Goal: Information Seeking & Learning: Learn about a topic

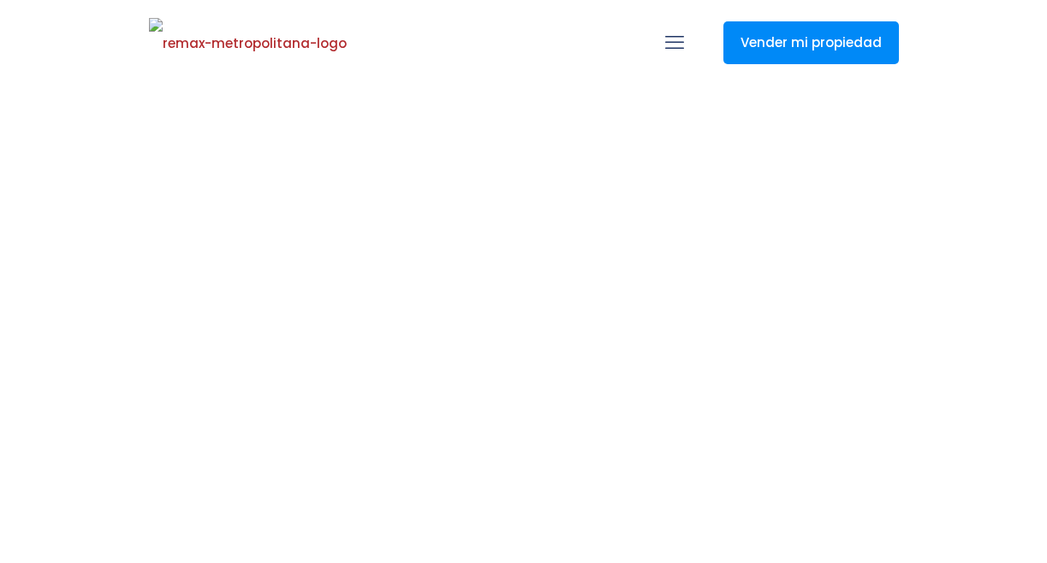
select select
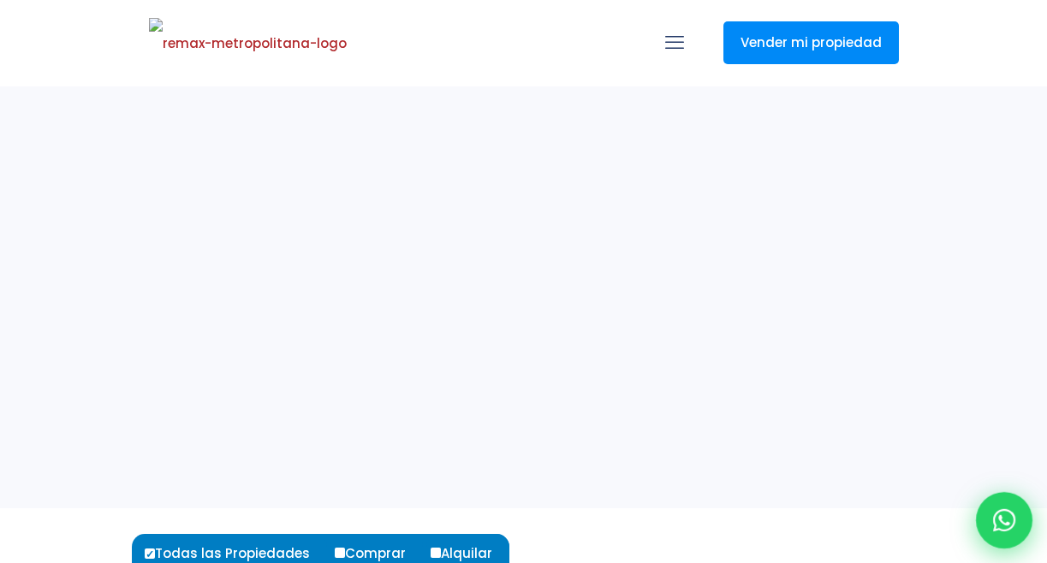
click at [990, 520] on div at bounding box center [1004, 520] width 56 height 56
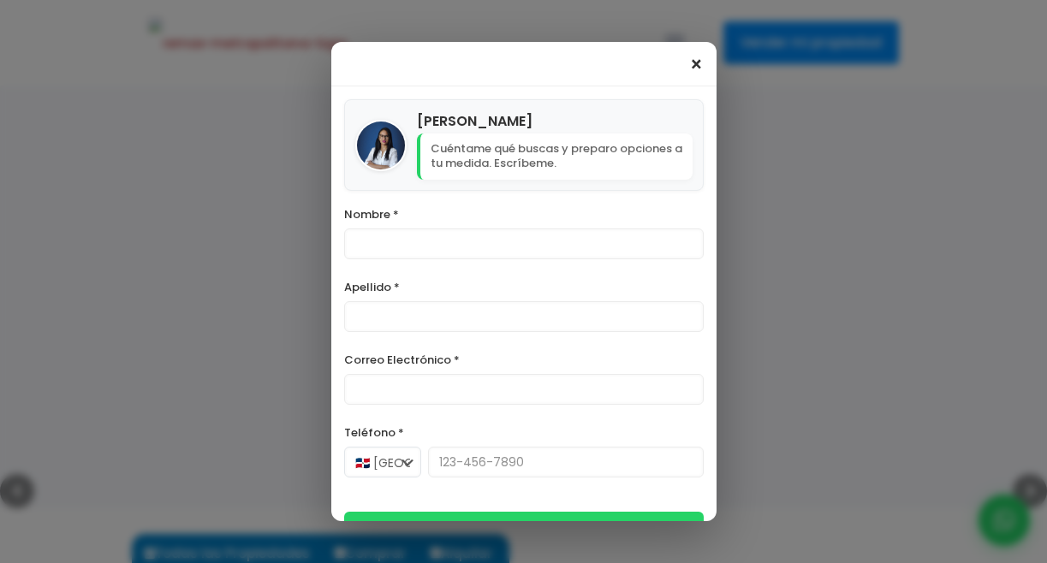
click at [698, 63] on span "×" at bounding box center [696, 65] width 15 height 21
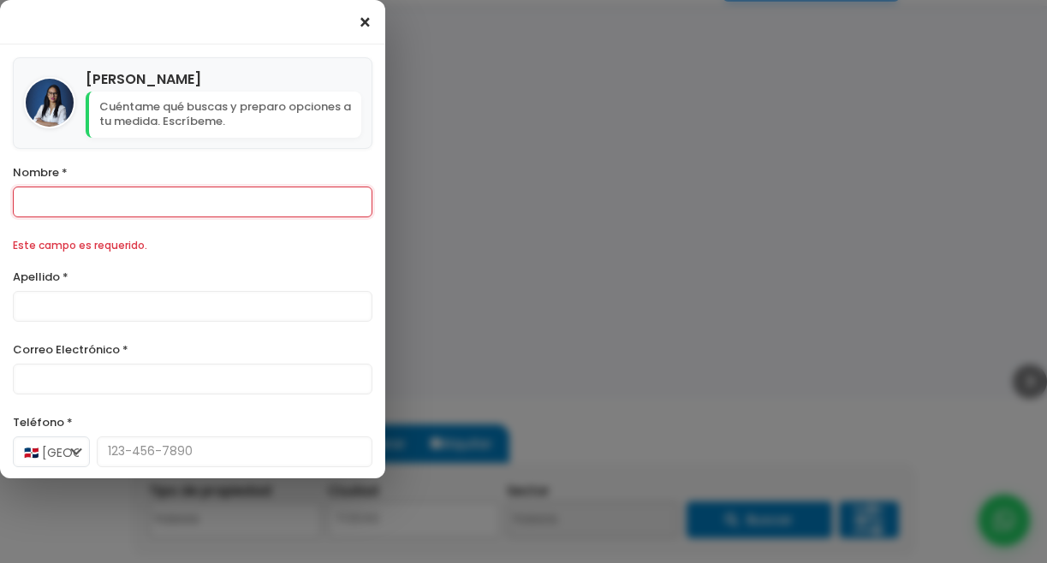
scroll to position [143, 0]
